Goal: Find contact information: Find contact information

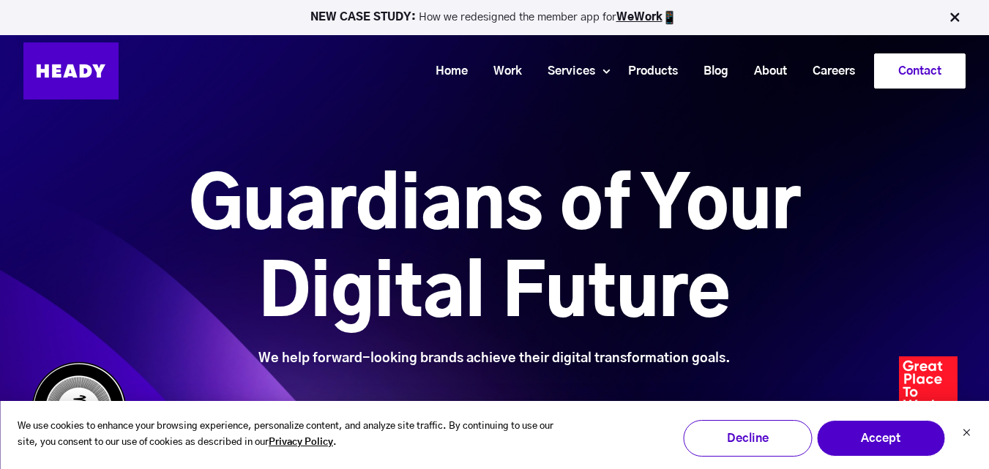
click at [923, 74] on link "Contact" at bounding box center [920, 71] width 90 height 34
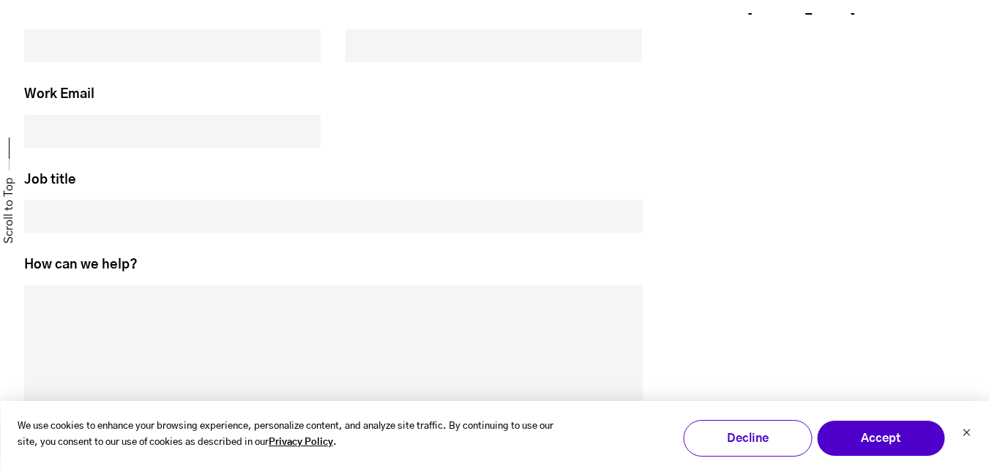
drag, startPoint x: 999, startPoint y: 84, endPoint x: 999, endPoint y: 289, distance: 205.0
click at [988, 289] on html "We use cookies to enhance your browsing experience, personalize content, and an…" at bounding box center [494, 160] width 989 height 1810
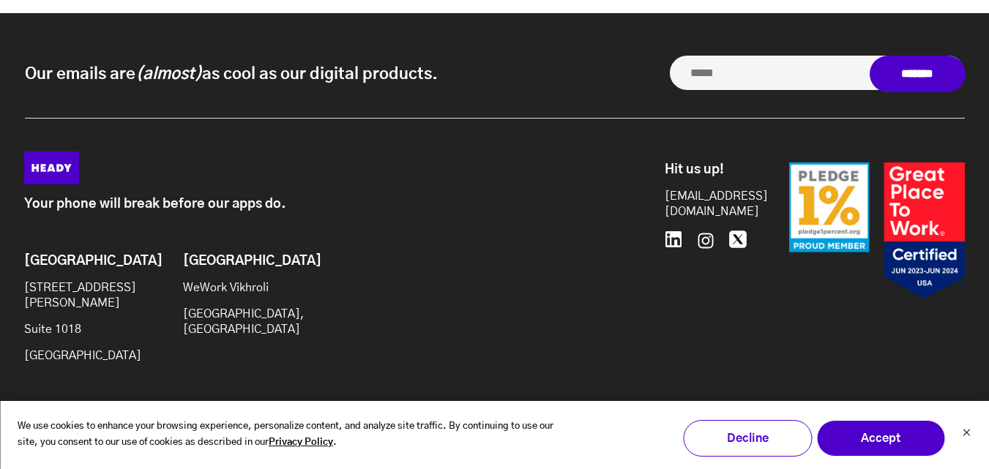
scroll to position [1325, 0]
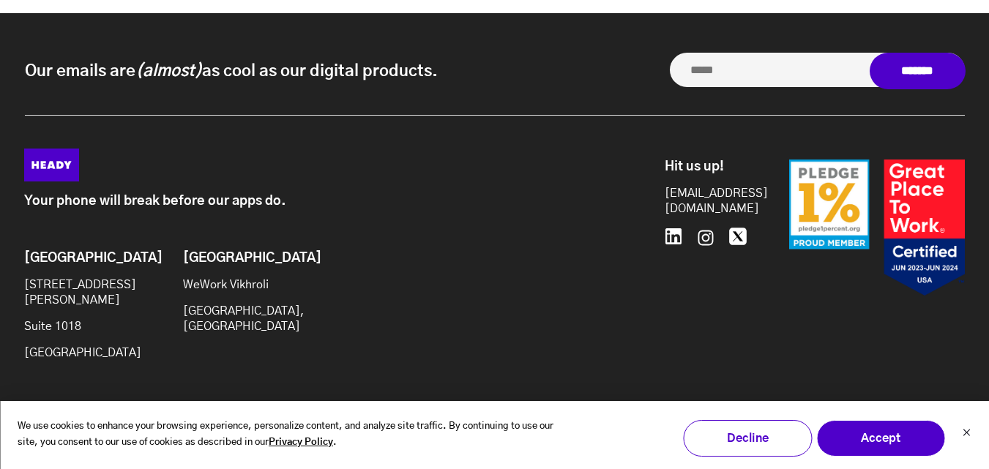
click at [671, 234] on icon at bounding box center [674, 236] width 16 height 16
